Goal: Transaction & Acquisition: Download file/media

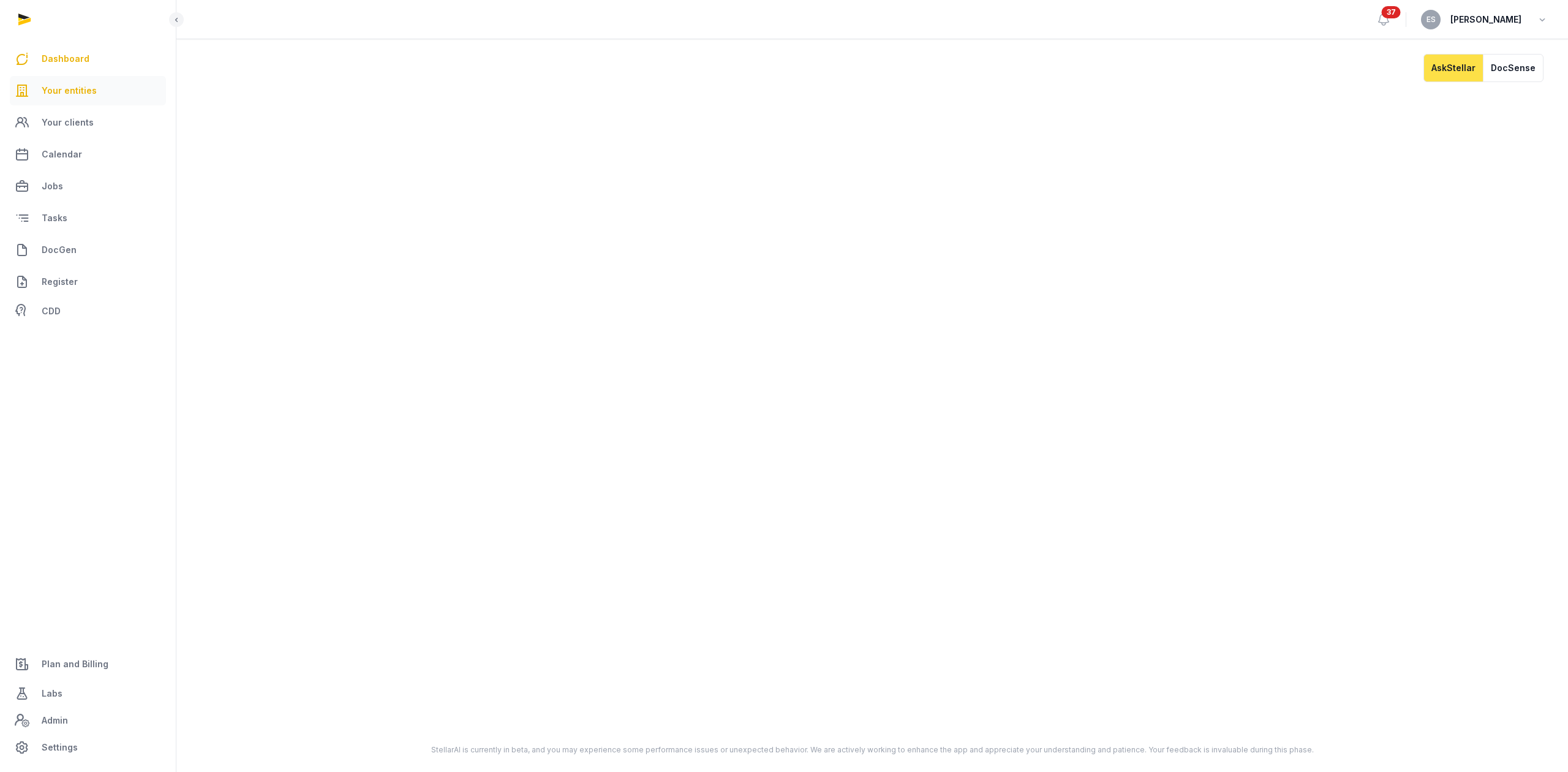
click at [98, 97] on link "Your entities" at bounding box center [87, 90] width 156 height 30
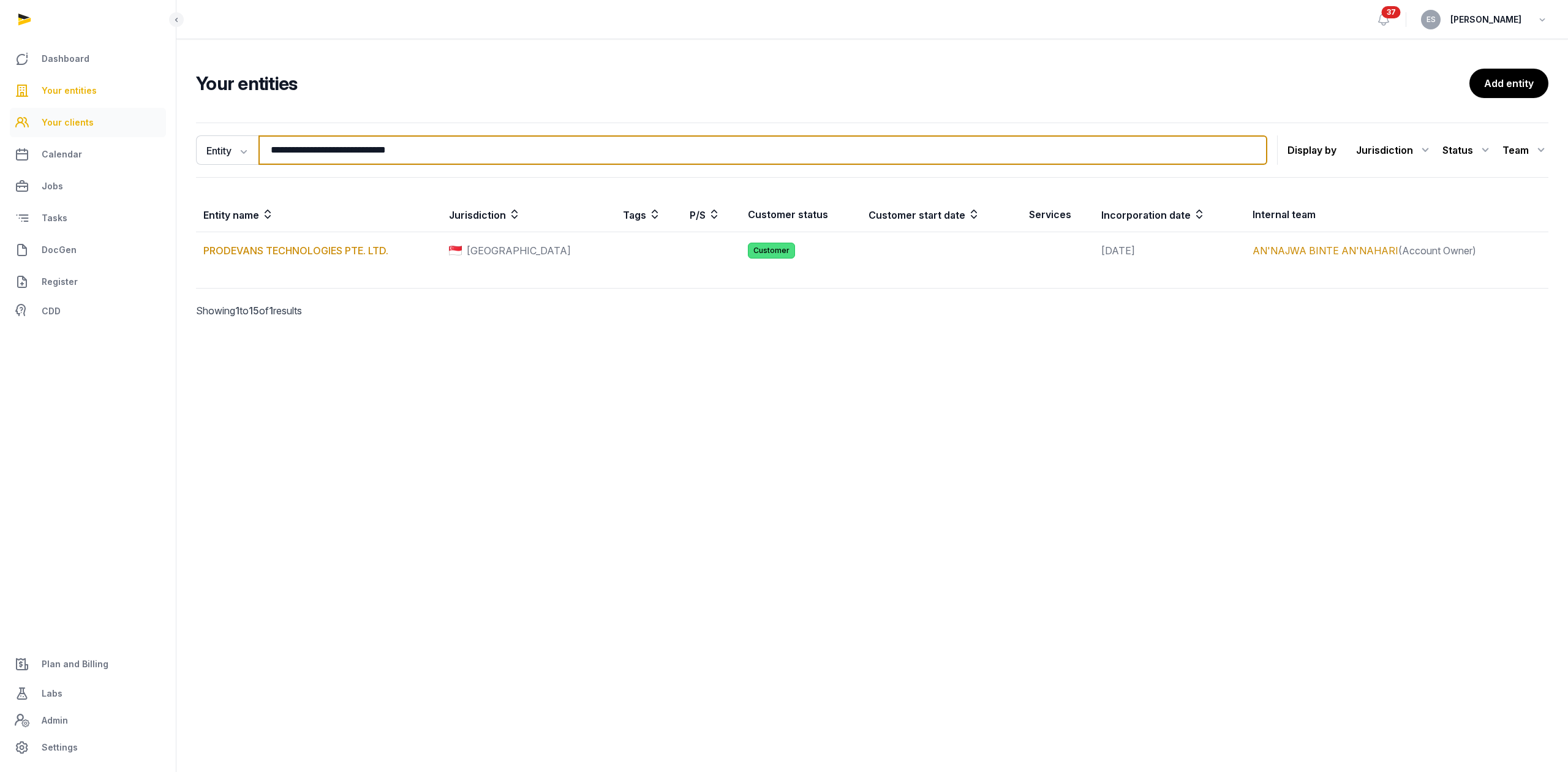
drag, startPoint x: 484, startPoint y: 149, endPoint x: 92, endPoint y: 112, distance: 393.7
click at [103, 114] on div "**********" at bounding box center [784, 386] width 1568 height 772
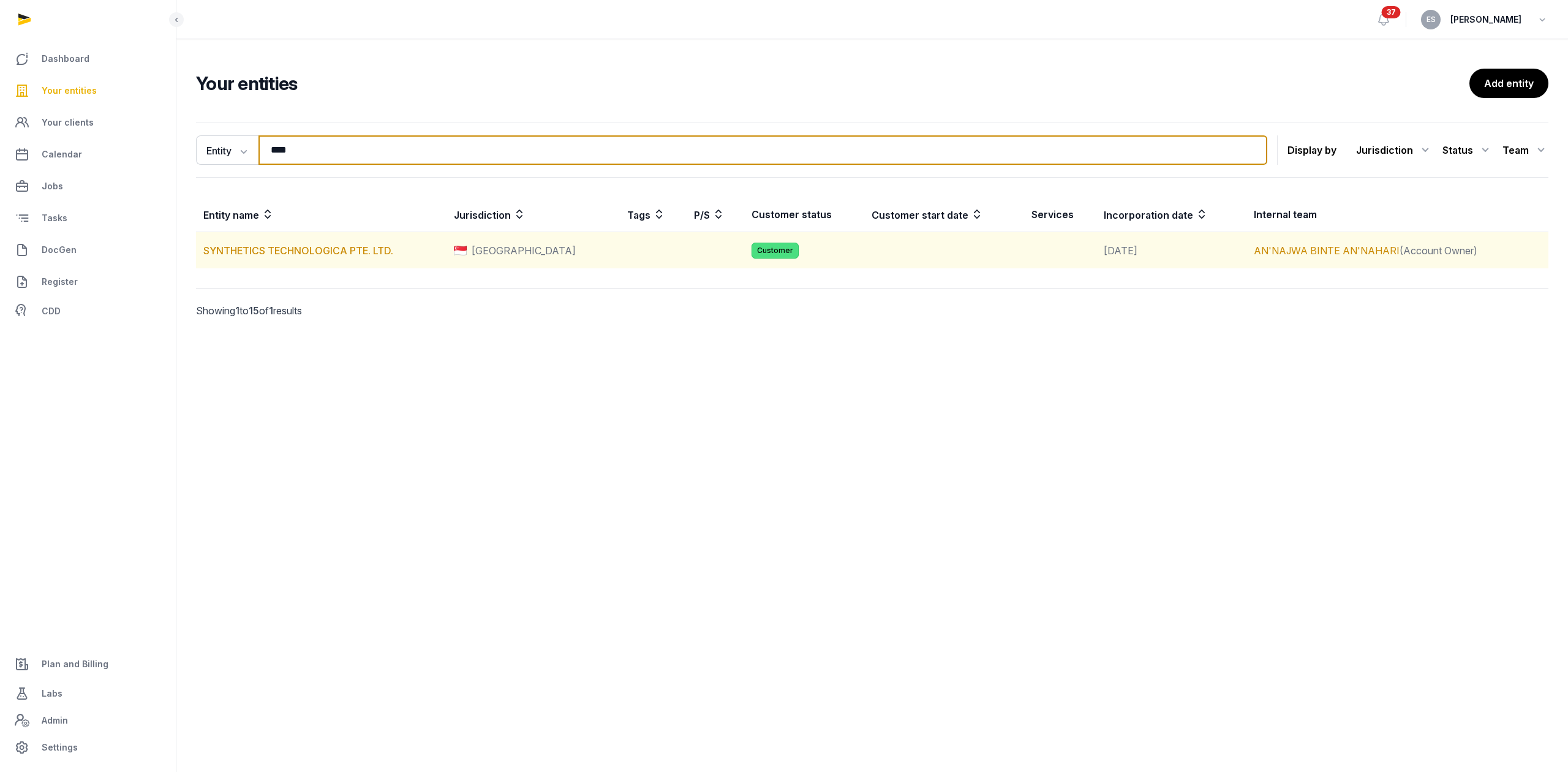
type input "****"
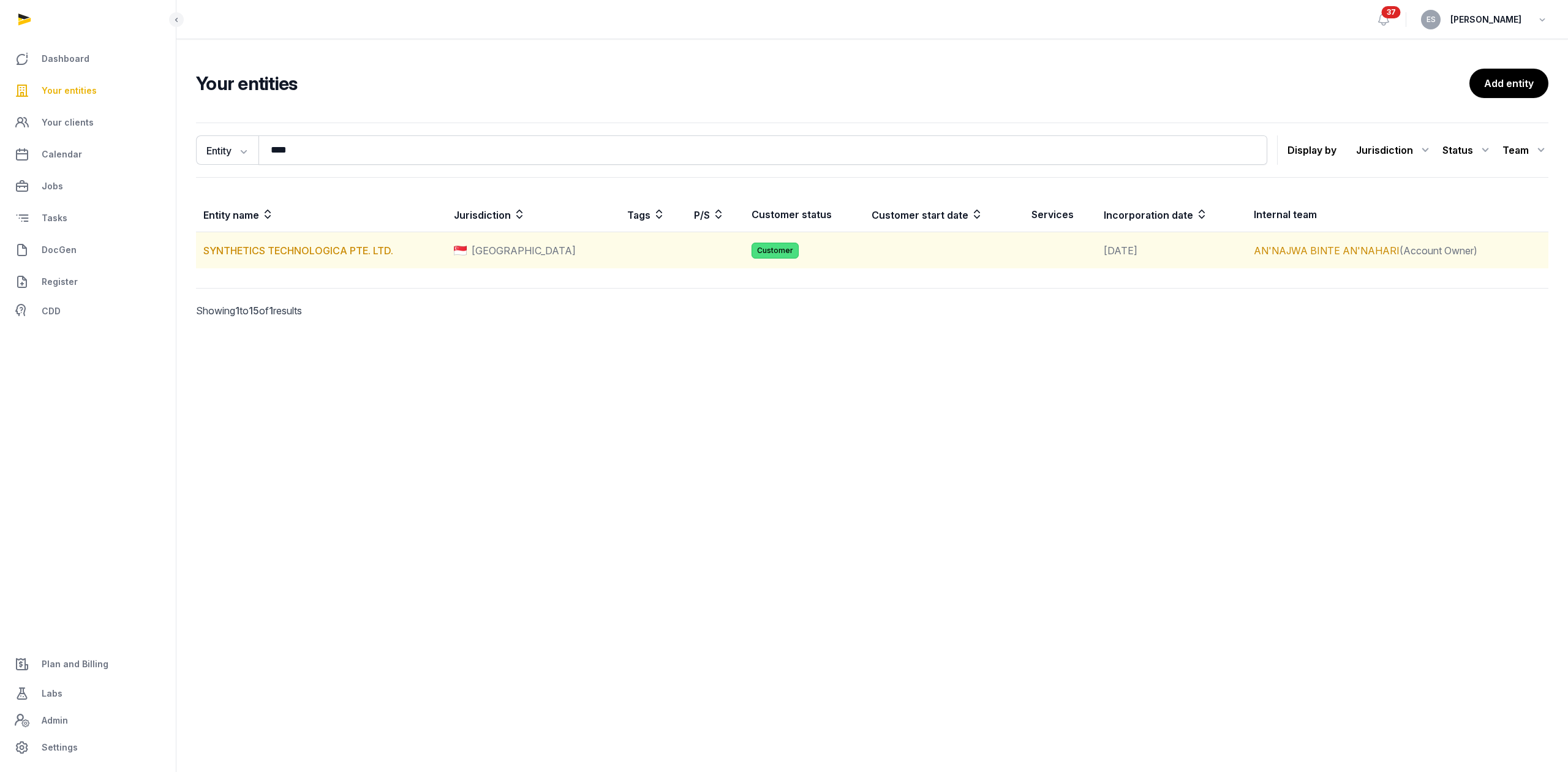
click at [283, 258] on td "SYNTHETICS TECHNOLOGICA PTE. LTD." at bounding box center [322, 250] width 251 height 36
click at [283, 252] on link "SYNTHETICS TECHNOLOGICA PTE. LTD." at bounding box center [298, 251] width 190 height 12
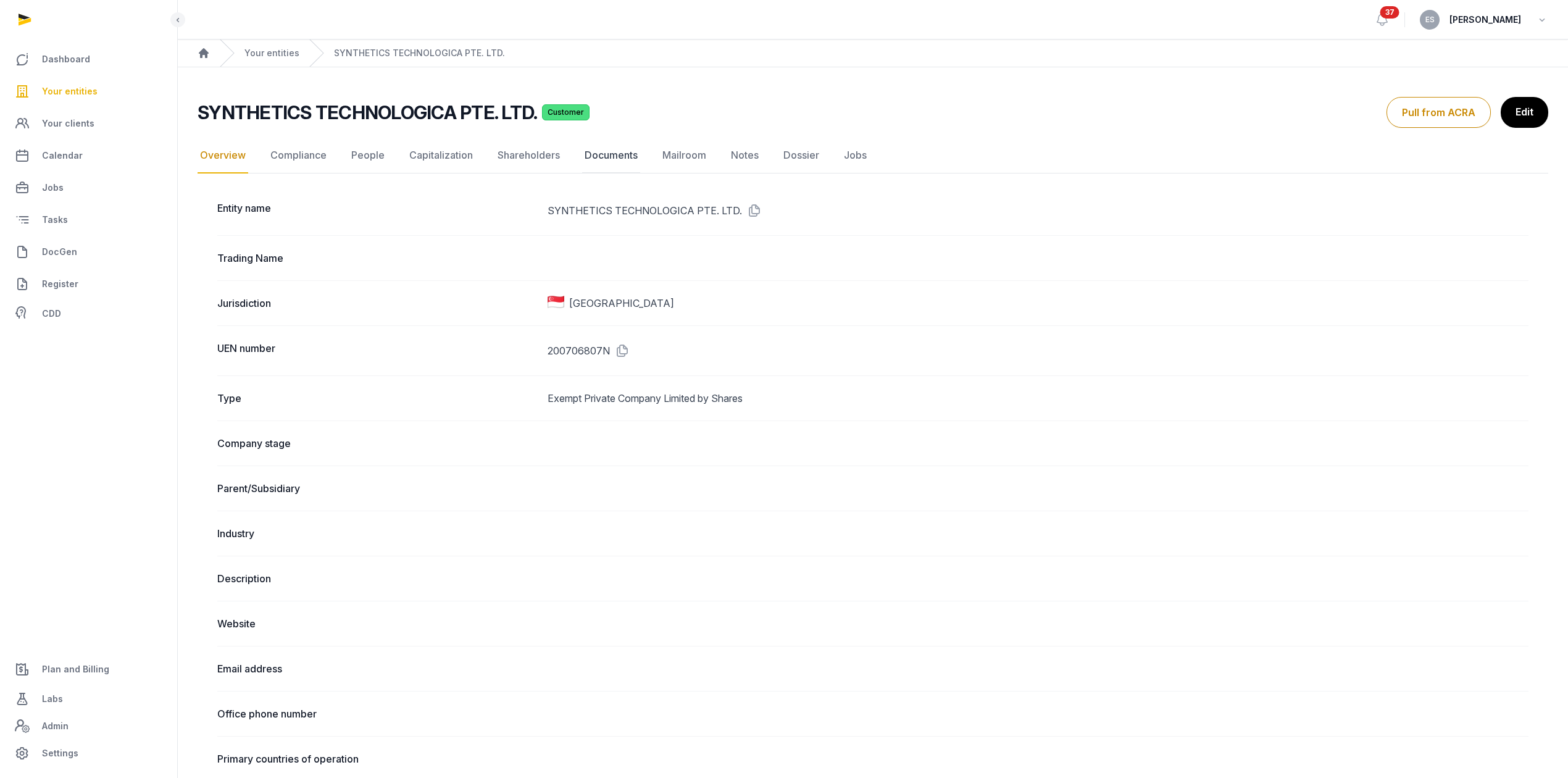
click at [616, 153] on link "Documents" at bounding box center [612, 155] width 58 height 36
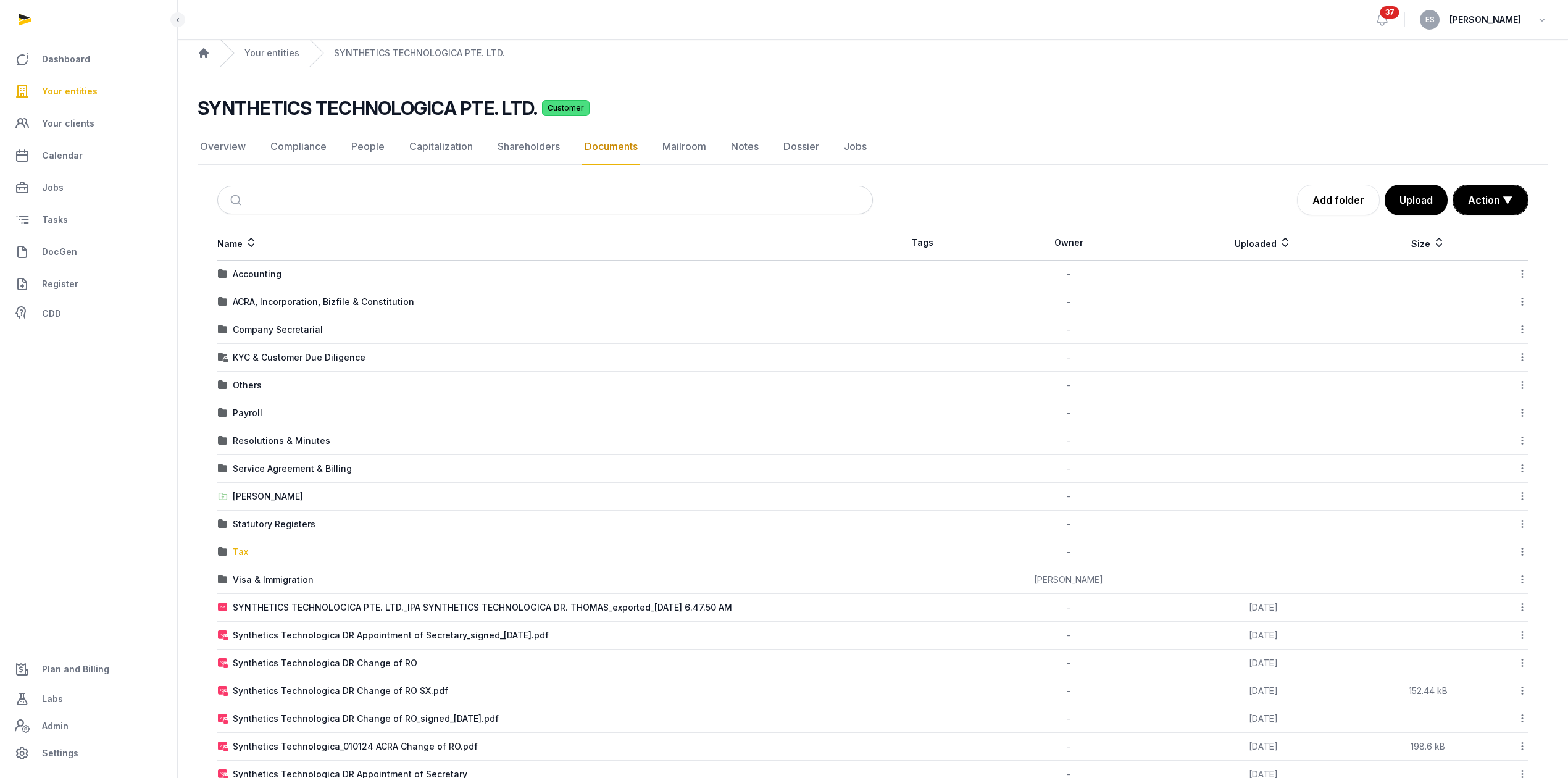
click at [241, 550] on div "Tax" at bounding box center [240, 552] width 15 height 12
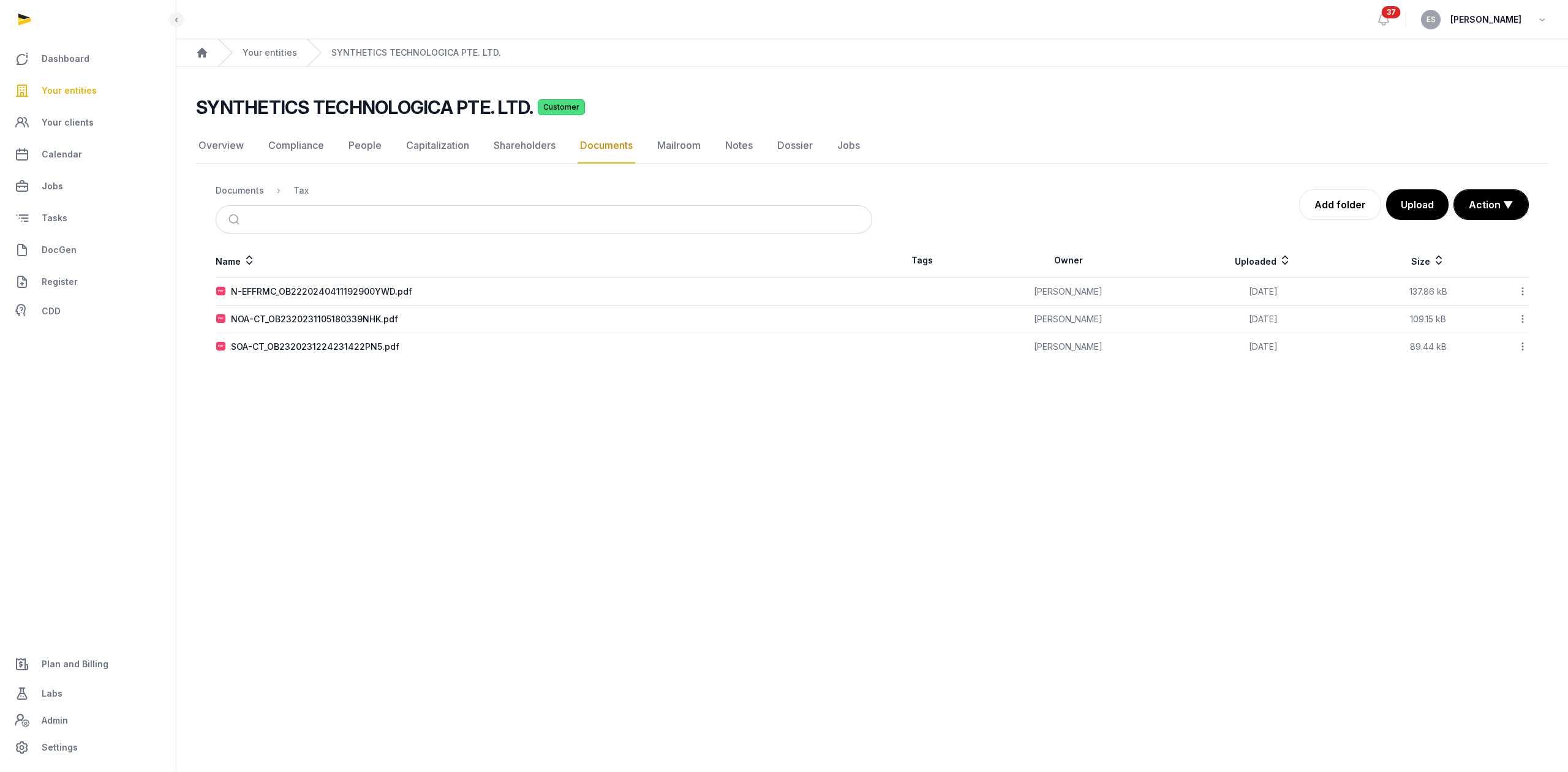
click at [321, 340] on td "SOA-CT_OB2320231224231422PN5.pdf" at bounding box center [543, 347] width 656 height 28
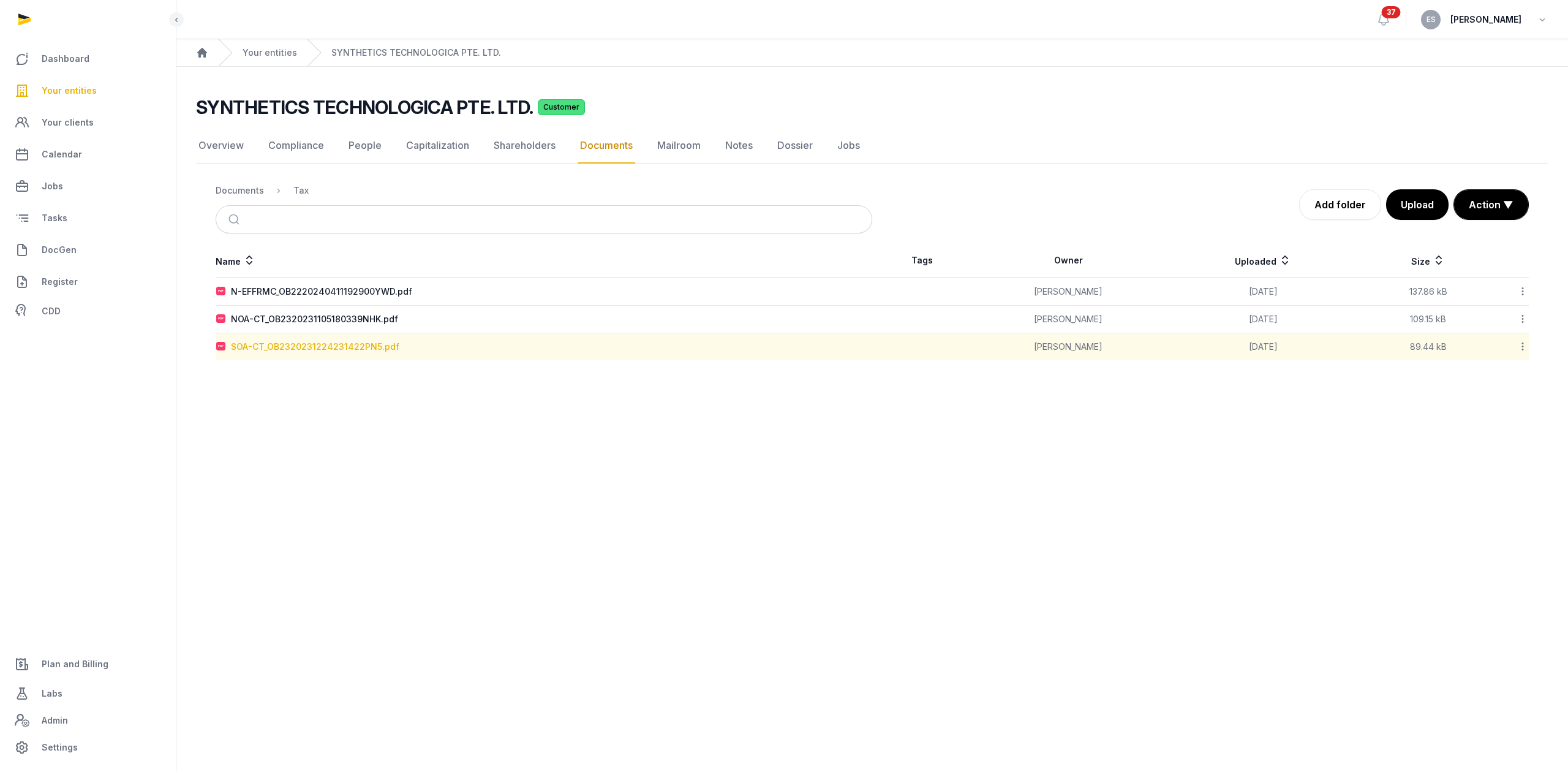
click at [319, 351] on div "SOA-CT_OB2320231224231422PN5.pdf" at bounding box center [315, 346] width 169 height 12
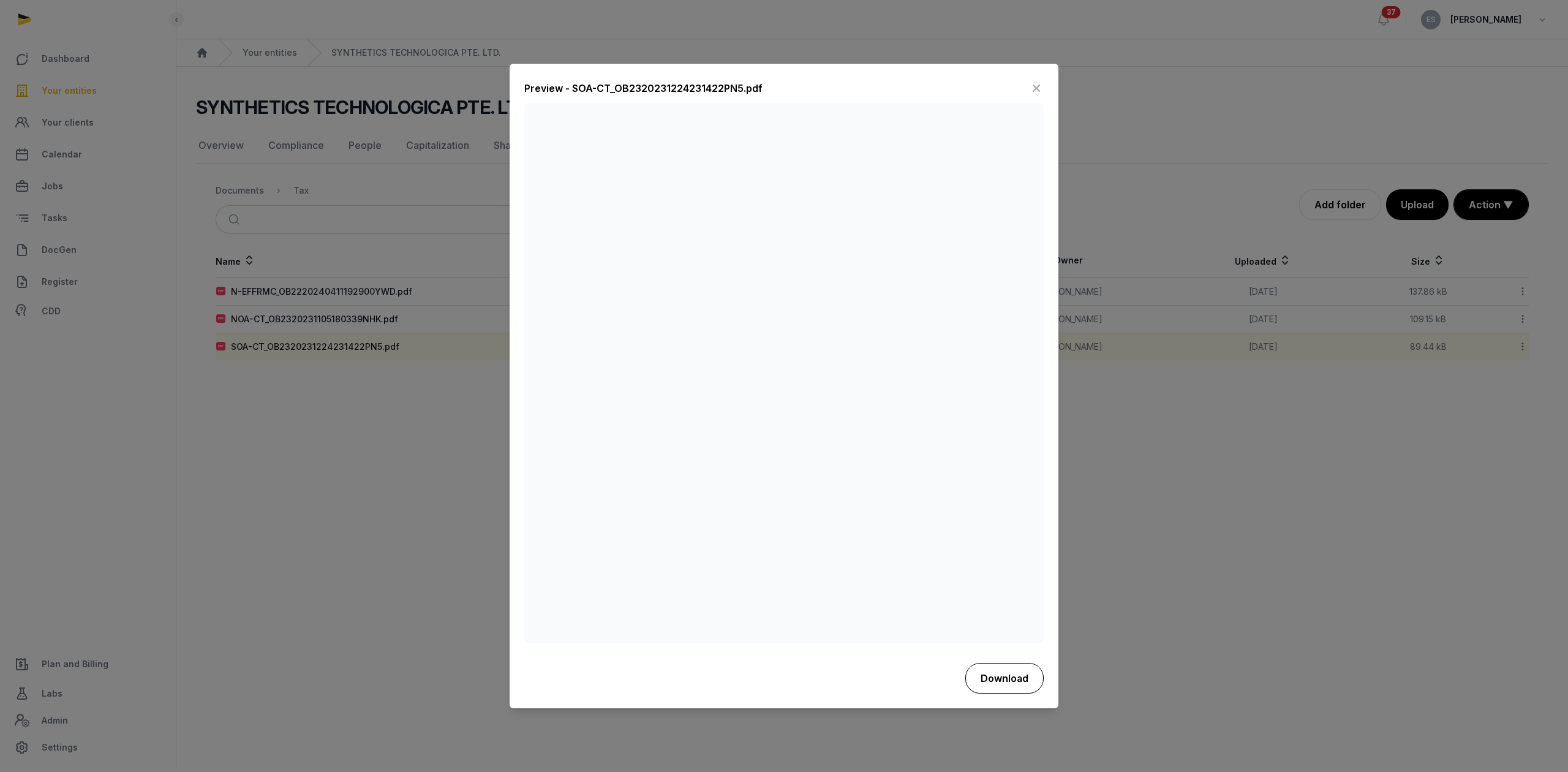
click at [1007, 672] on button "Download" at bounding box center [1005, 678] width 79 height 30
click at [358, 468] on div at bounding box center [784, 386] width 1568 height 772
click at [344, 321] on div at bounding box center [784, 386] width 1568 height 772
click at [1041, 86] on icon at bounding box center [1036, 89] width 14 height 19
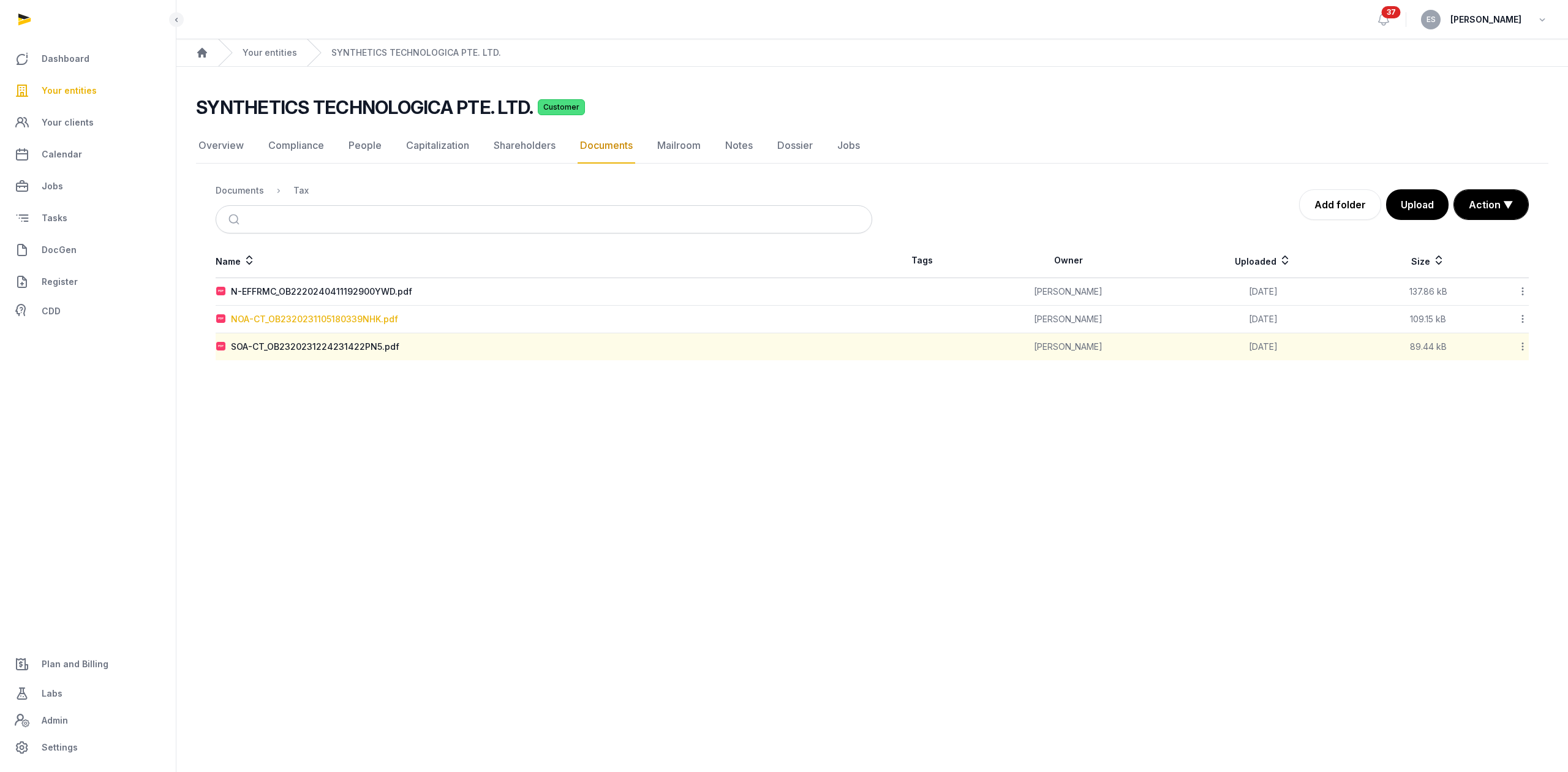
click at [370, 314] on div "NOA-CT_OB2320231105180339NHK.pdf" at bounding box center [314, 319] width 167 height 12
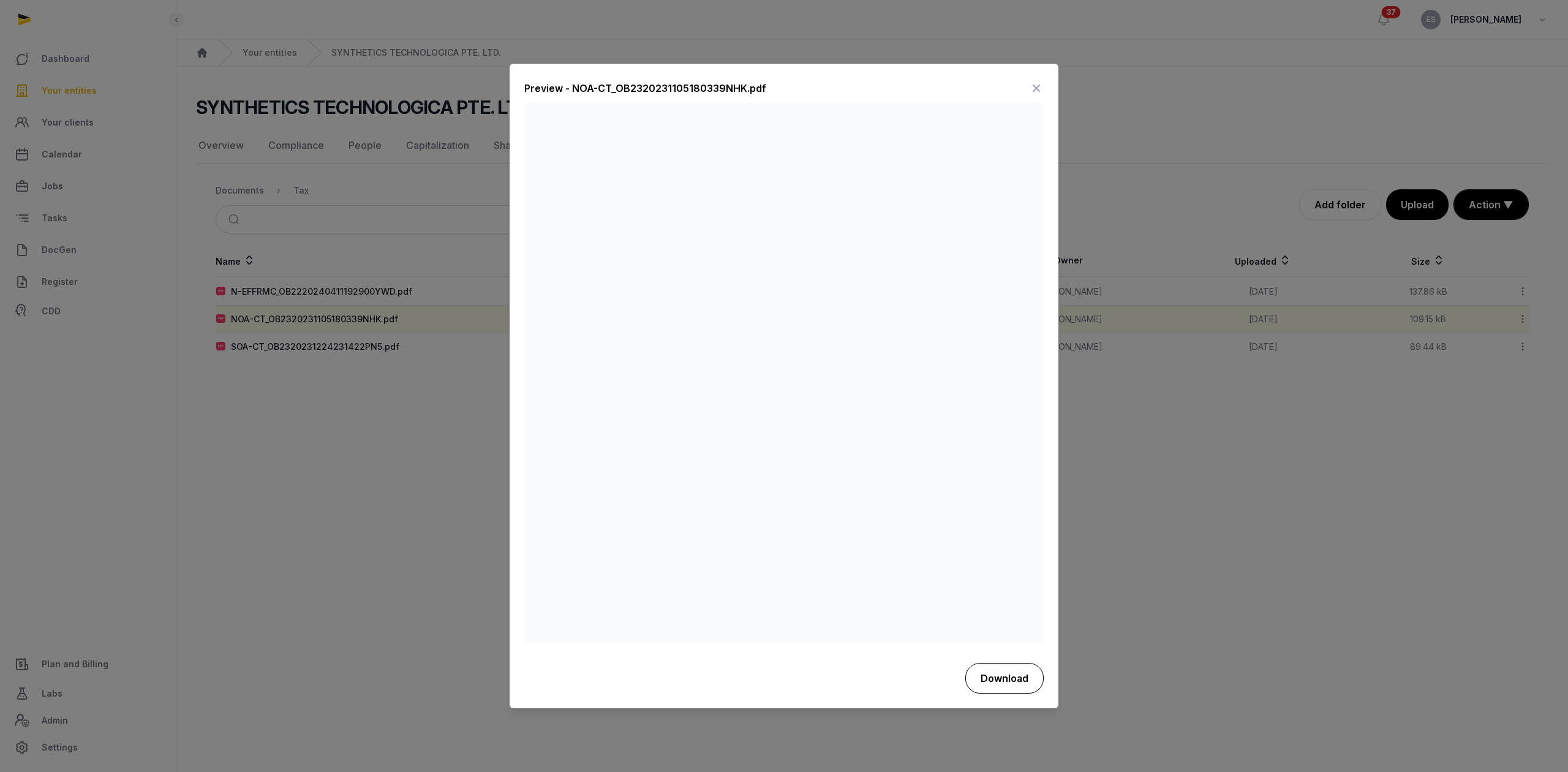
click at [1027, 678] on button "Download" at bounding box center [1005, 678] width 79 height 30
click at [358, 290] on div at bounding box center [784, 386] width 1568 height 772
click at [334, 293] on div at bounding box center [784, 386] width 1568 height 772
click at [1032, 96] on icon at bounding box center [1036, 89] width 14 height 19
